Goal: Check status: Check status

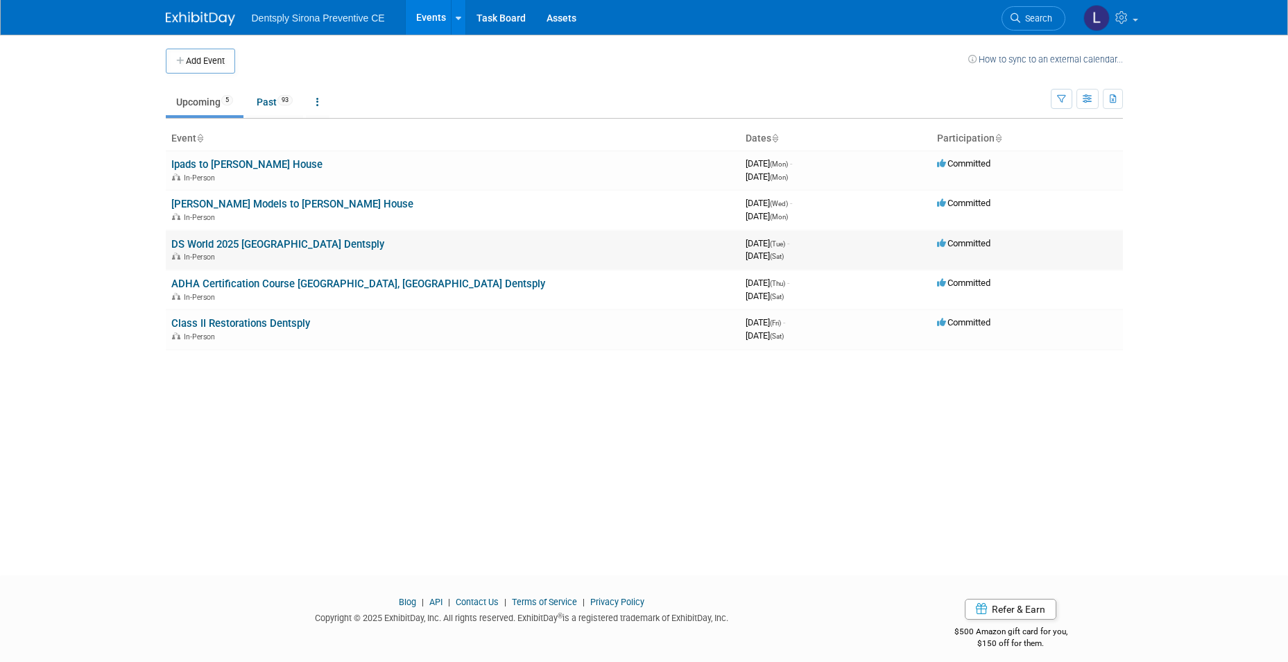
click at [273, 243] on link "DS World 2025 [GEOGRAPHIC_DATA] Dentsply" at bounding box center [277, 244] width 213 height 12
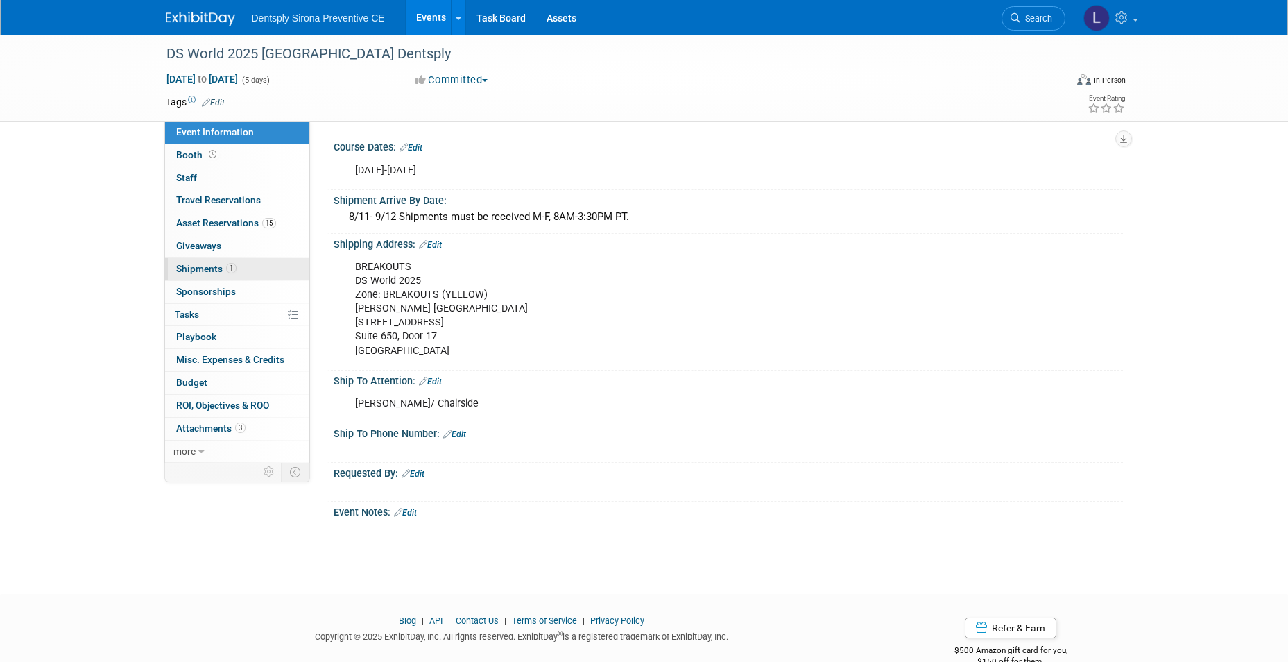
click at [216, 268] on span "Shipments 1" at bounding box center [206, 268] width 60 height 11
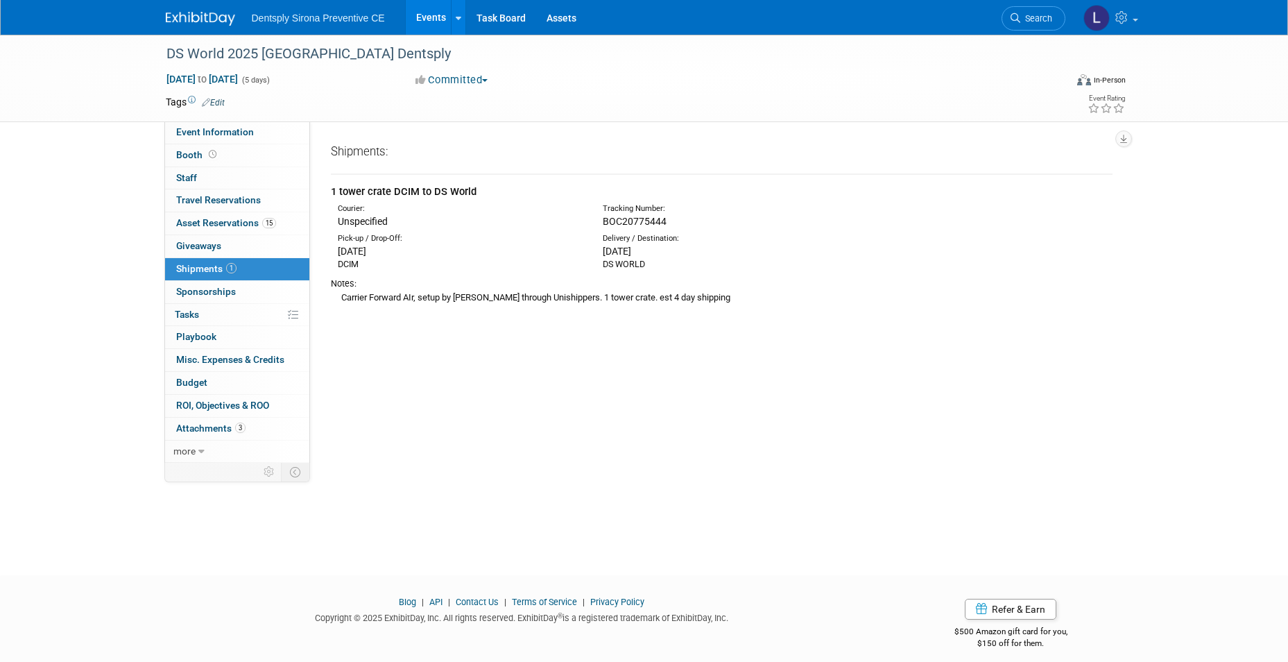
drag, startPoint x: 669, startPoint y: 222, endPoint x: 601, endPoint y: 222, distance: 68.0
click at [601, 222] on div "Tracking Number: BOC20775444" at bounding box center [757, 215] width 331 height 25
copy span "BOC20775444"
